Goal: Information Seeking & Learning: Learn about a topic

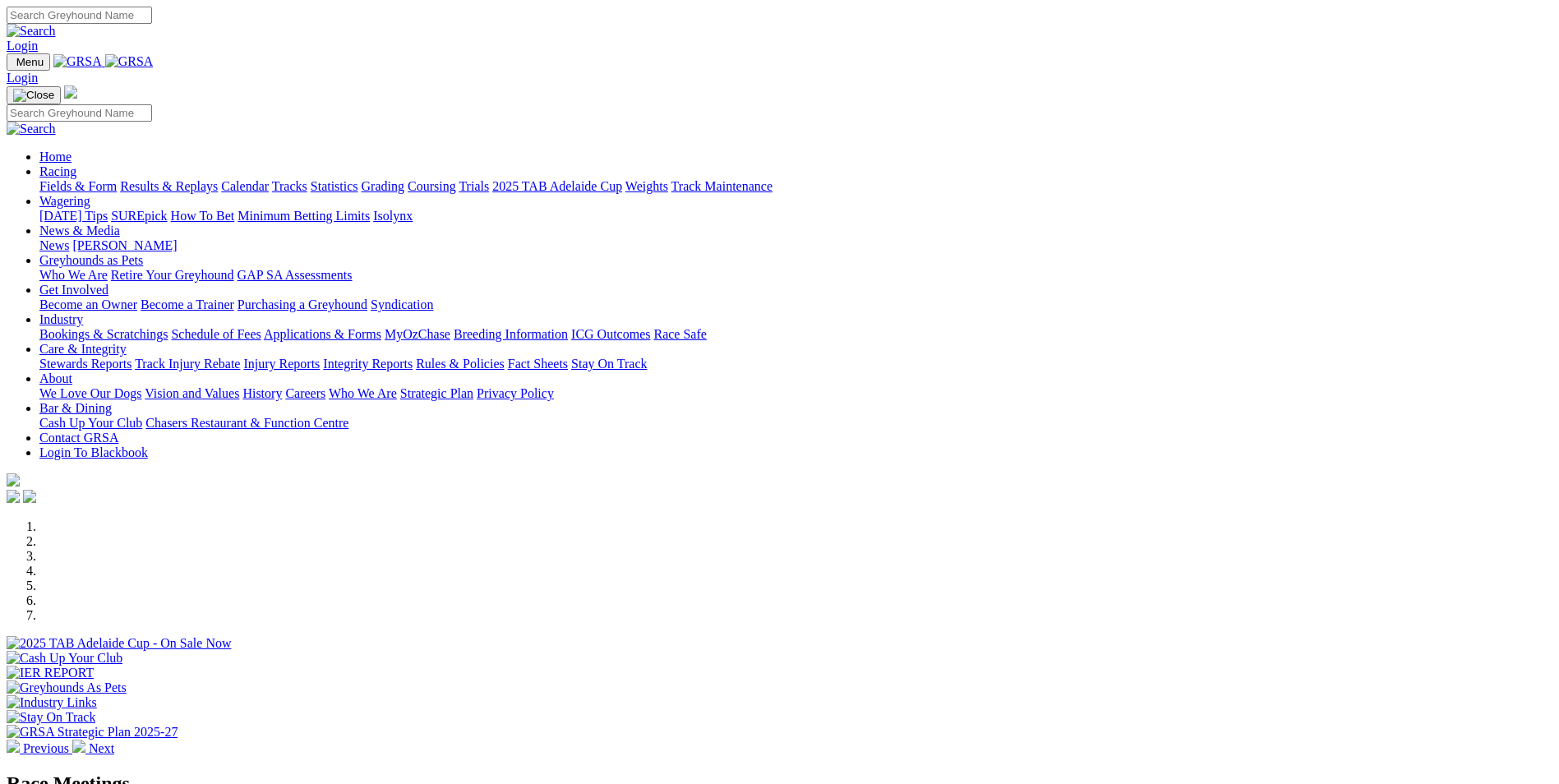
scroll to position [410, 0]
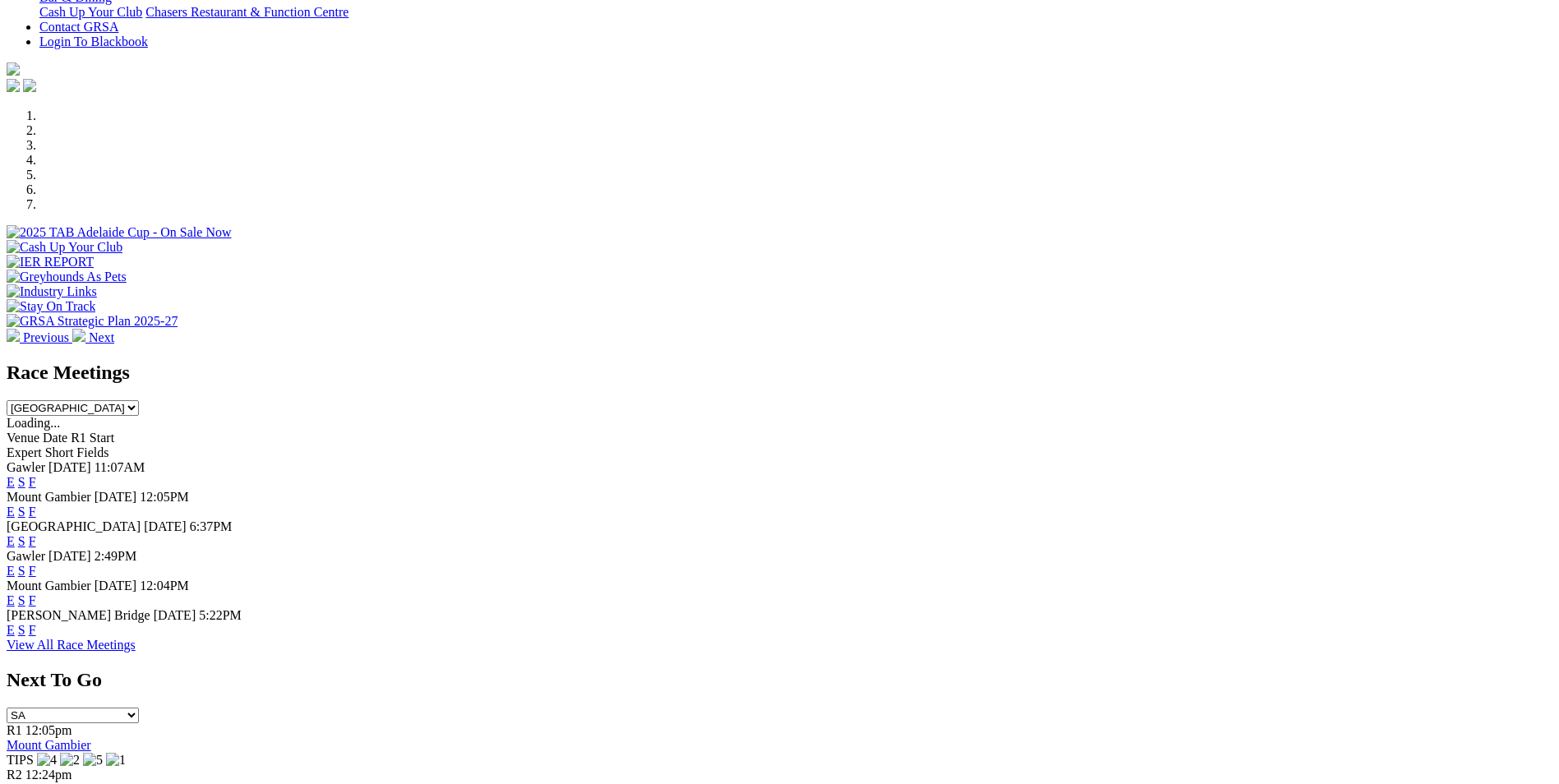
click at [36, 505] on link "F" at bounding box center [32, 512] width 7 height 14
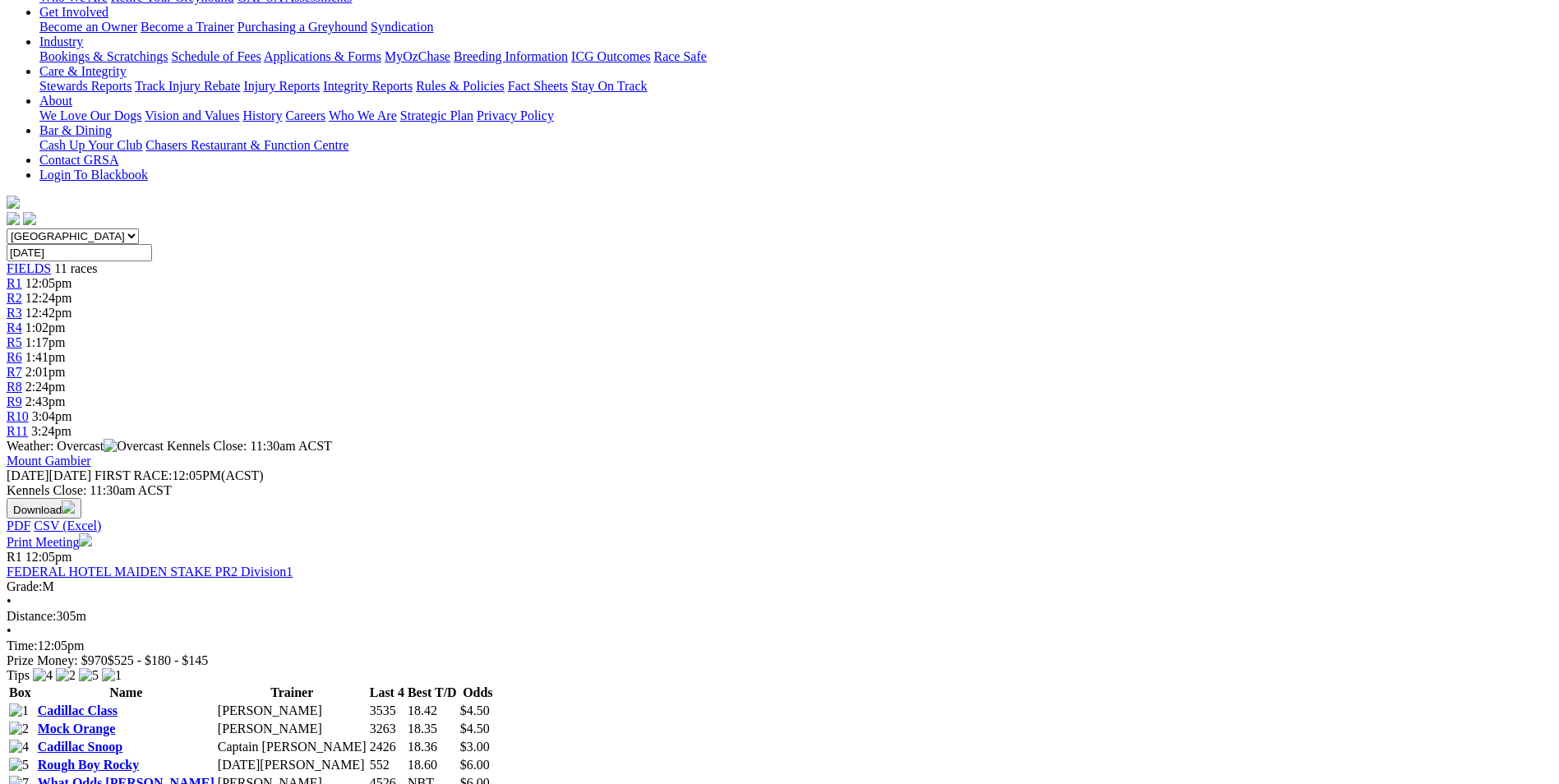
scroll to position [246, 0]
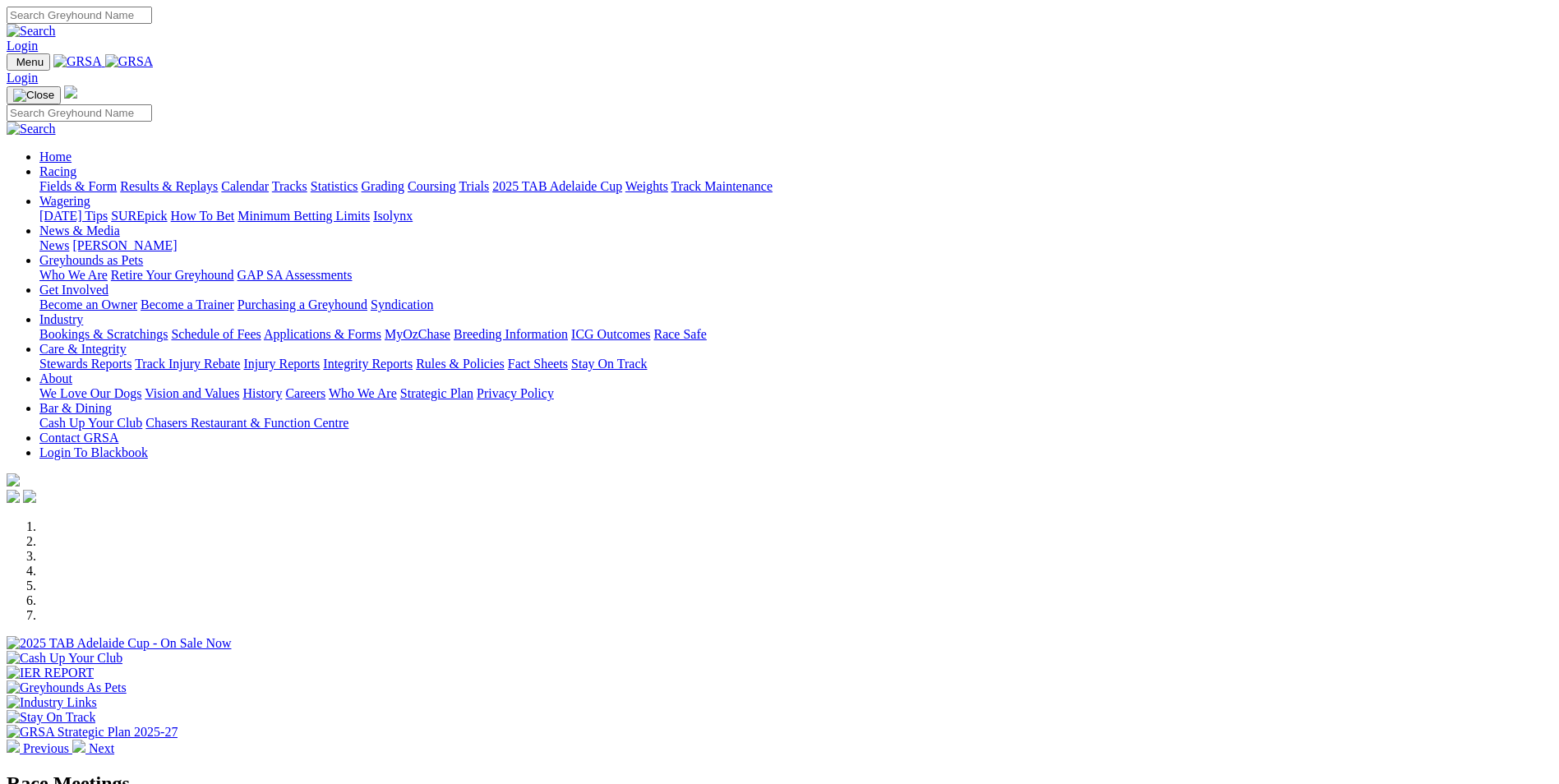
scroll to position [410, 0]
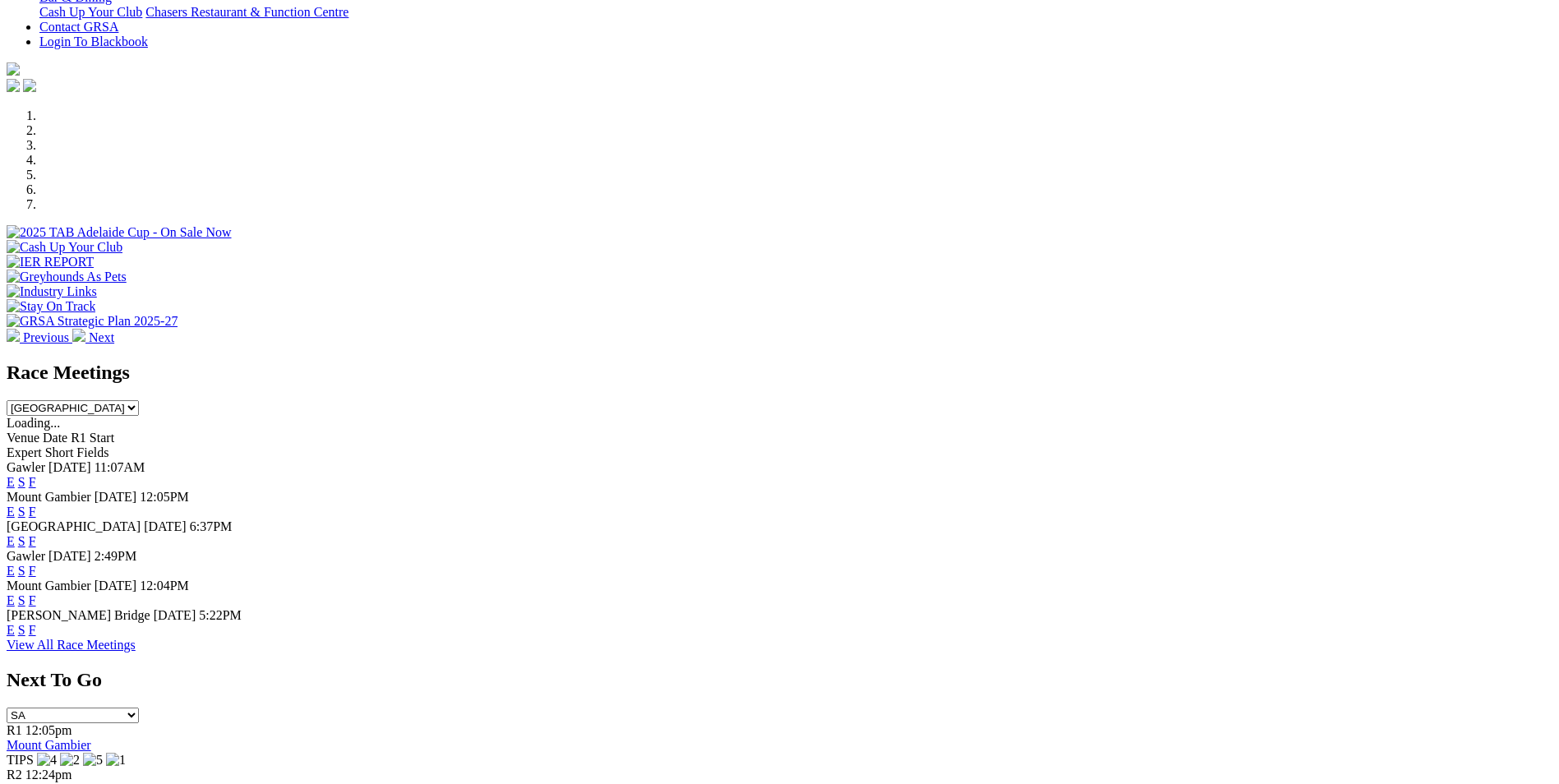
click at [36, 593] on link "F" at bounding box center [32, 600] width 7 height 14
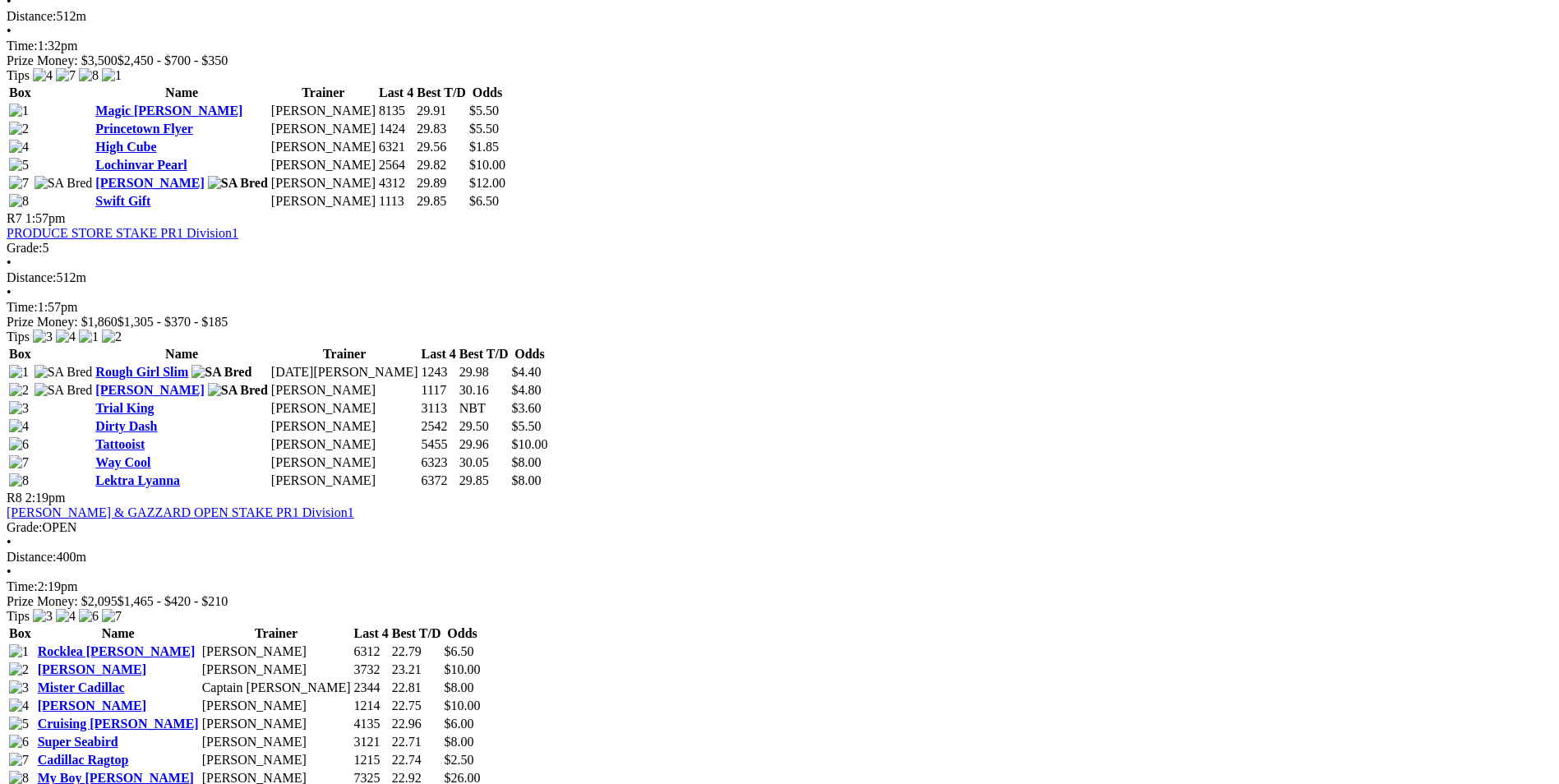
scroll to position [2300, 0]
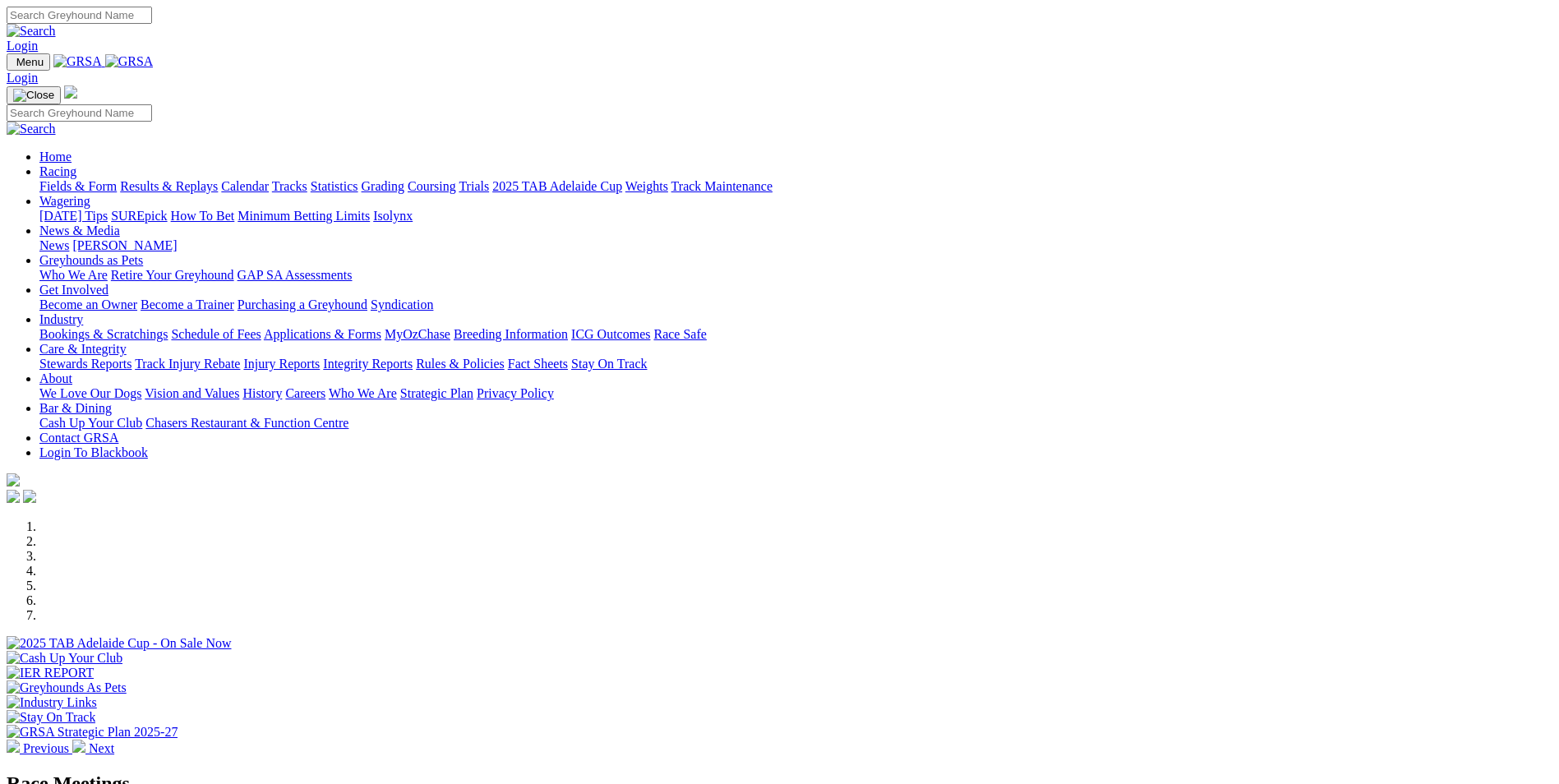
click at [269, 179] on link "Calendar" at bounding box center [245, 186] width 48 height 14
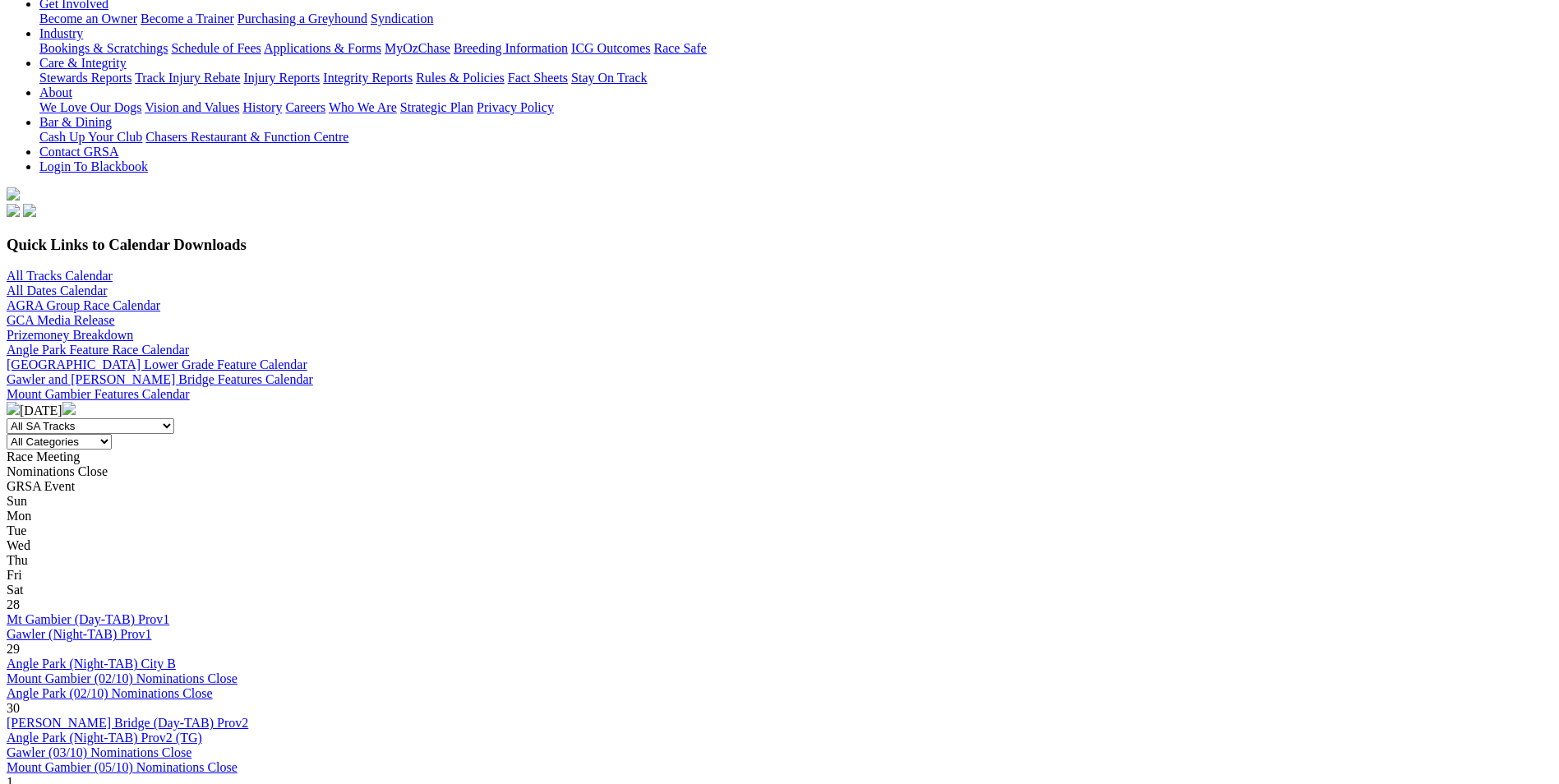
scroll to position [328, 0]
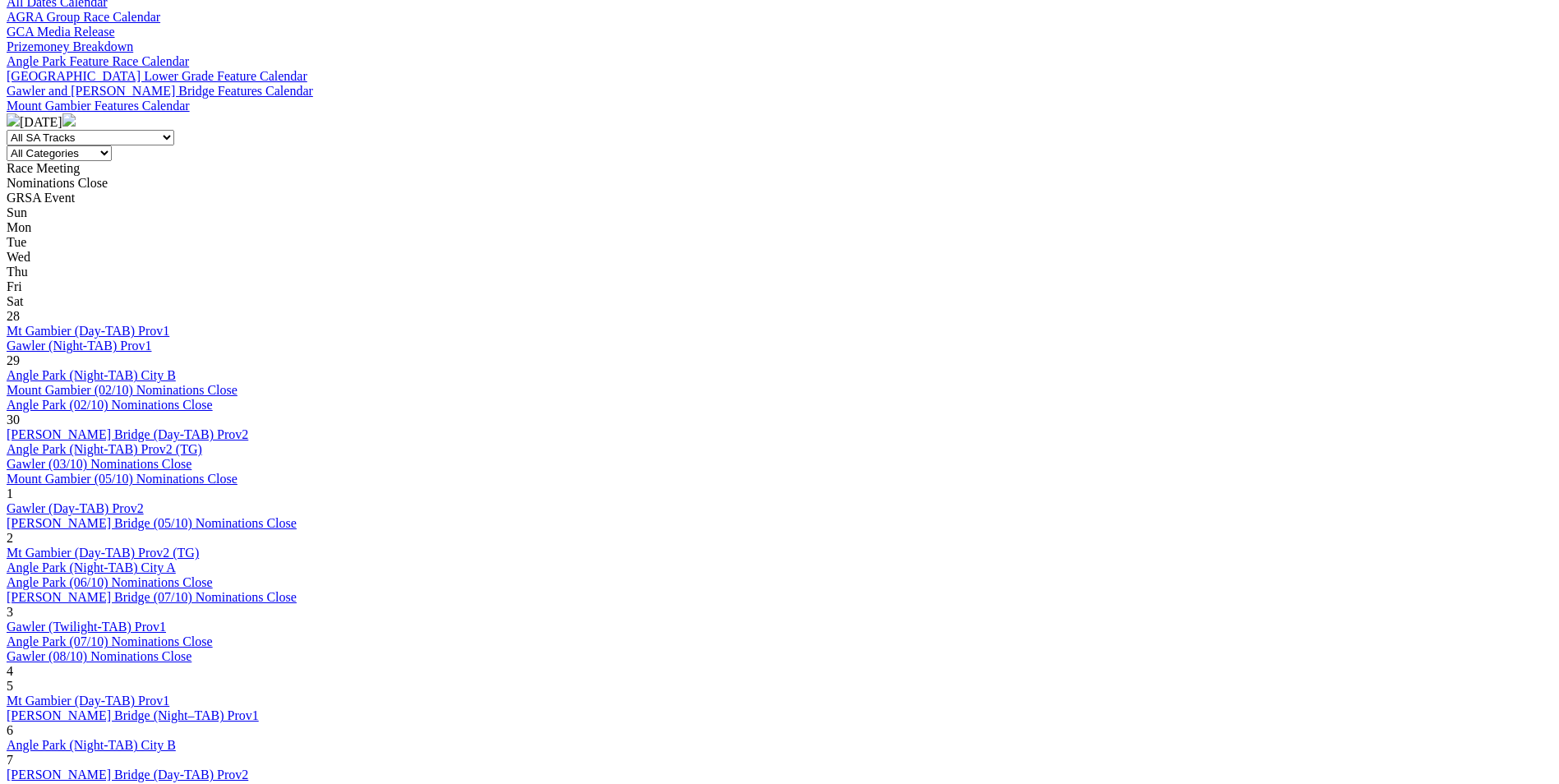
scroll to position [657, 0]
